Goal: Navigation & Orientation: Find specific page/section

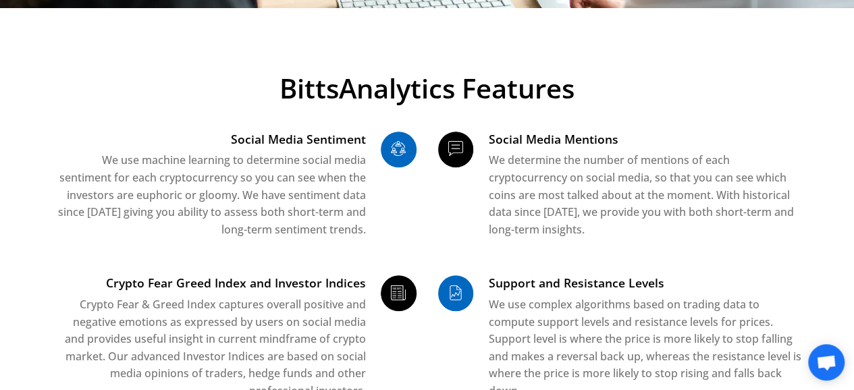
scroll to position [386, 0]
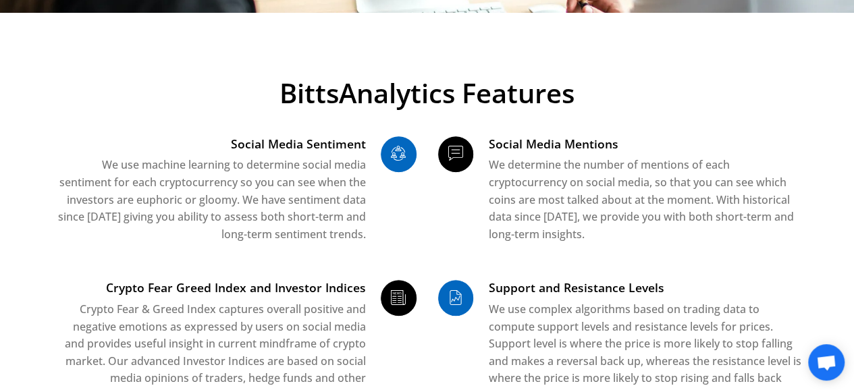
click at [263, 150] on h3 "Social Media Sentiment" at bounding box center [209, 144] width 313 height 17
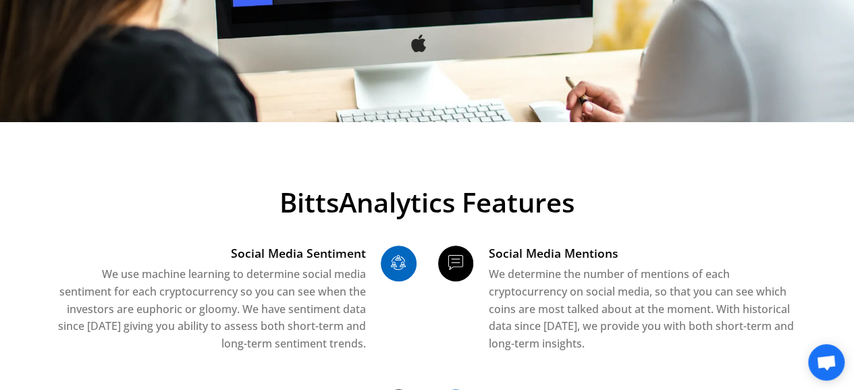
scroll to position [0, 0]
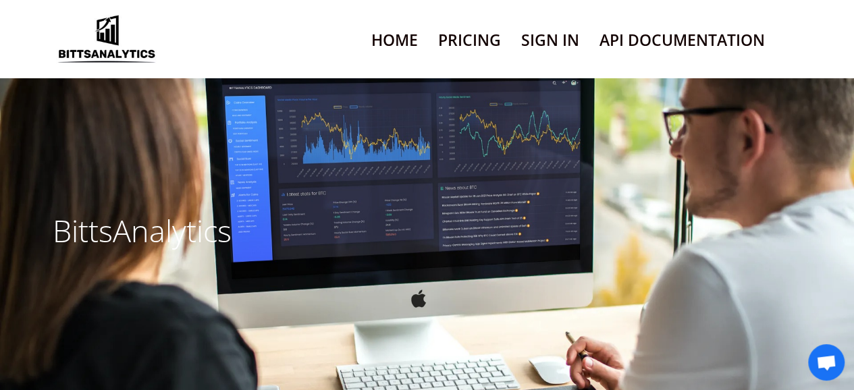
click at [468, 46] on link "Pricing" at bounding box center [469, 40] width 63 height 34
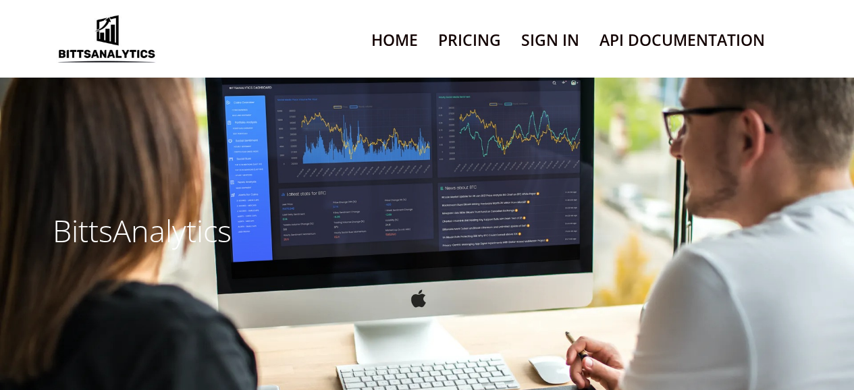
click at [295, 199] on div "BittsAnalytics" at bounding box center [427, 238] width 769 height 321
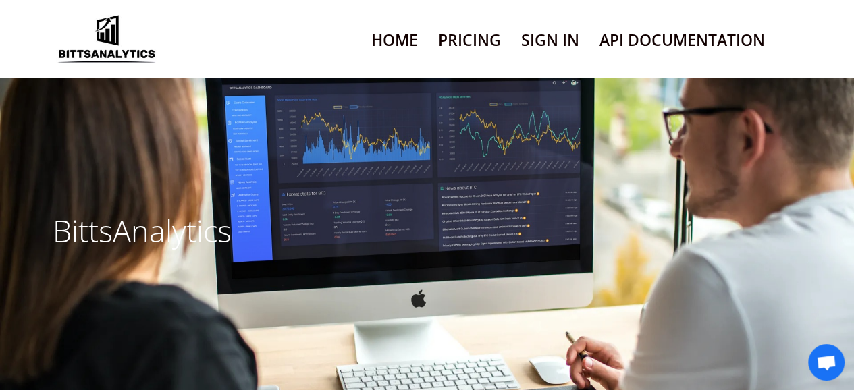
click at [295, 199] on div "BittsAnalytics" at bounding box center [427, 238] width 769 height 321
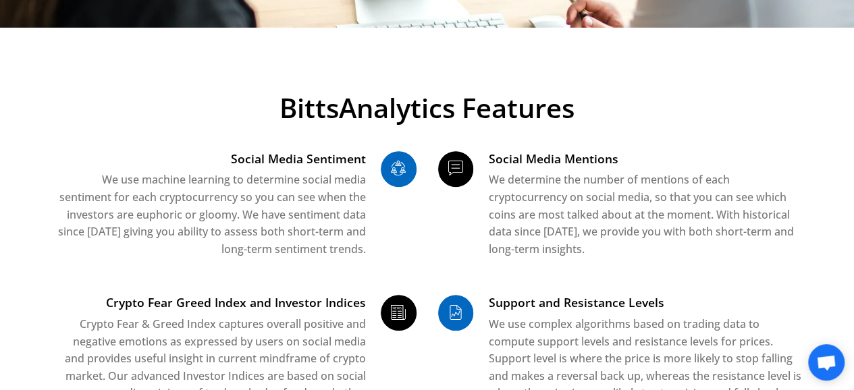
scroll to position [373, 0]
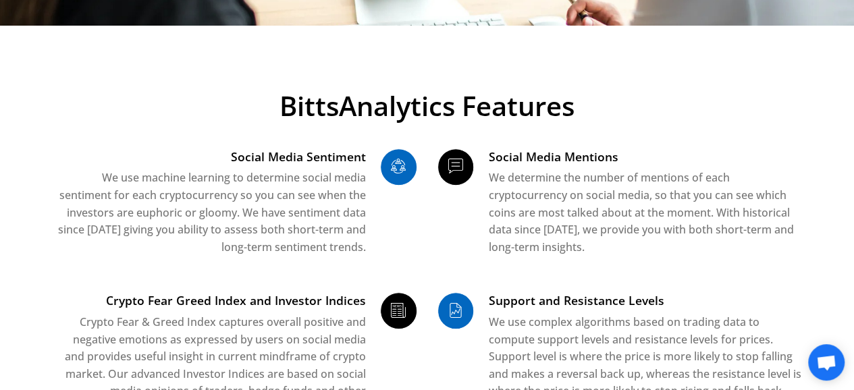
click at [398, 169] on icon at bounding box center [399, 169] width 36 height 24
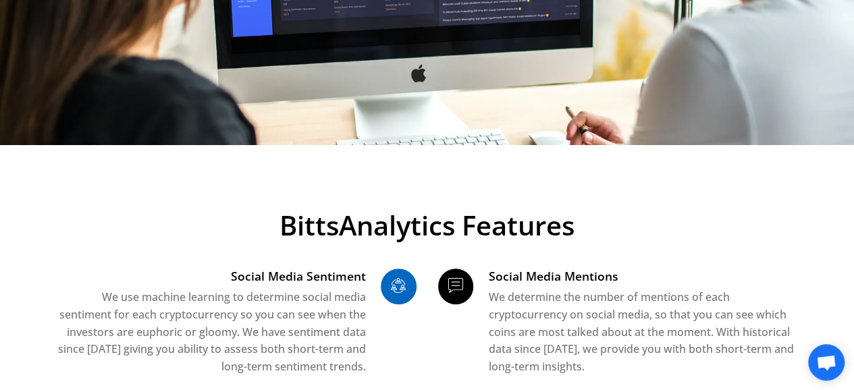
scroll to position [0, 0]
